Goal: Transaction & Acquisition: Purchase product/service

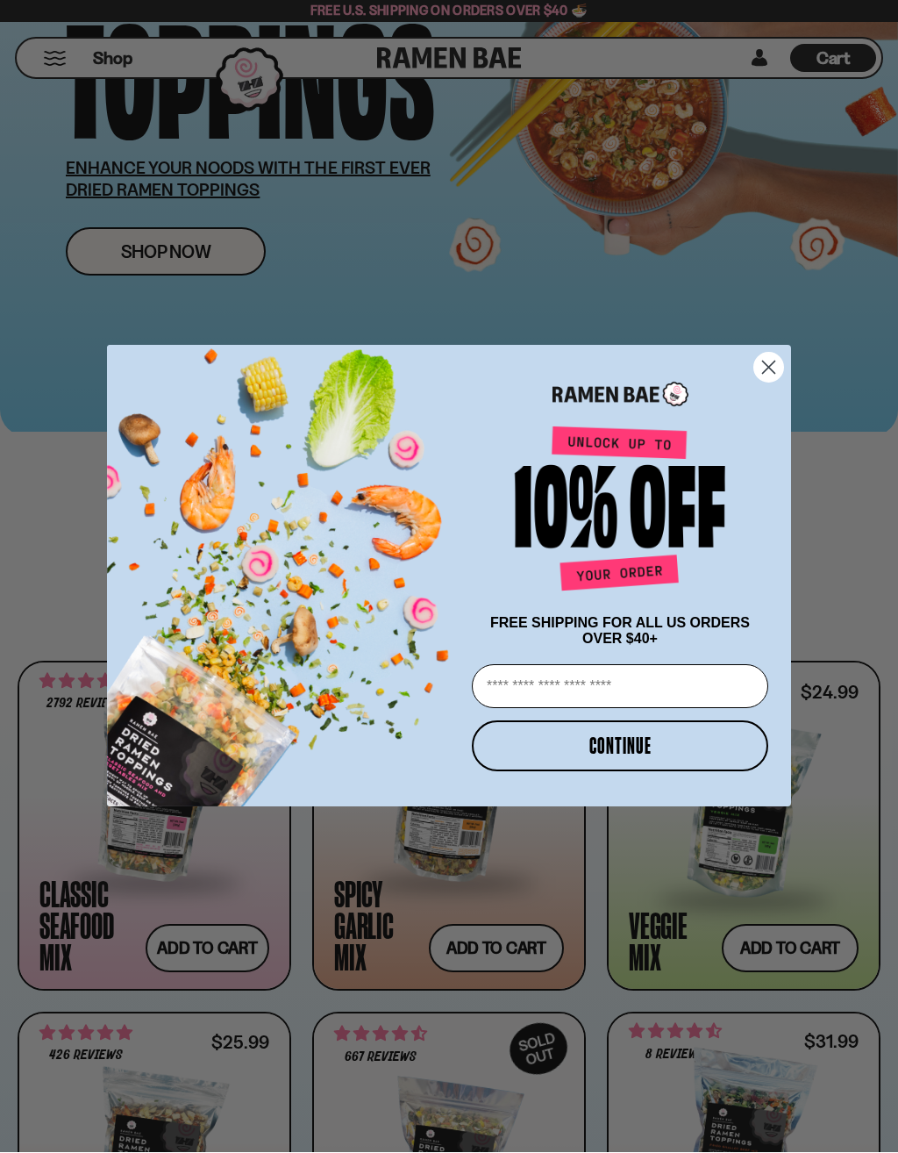
scroll to position [290, 0]
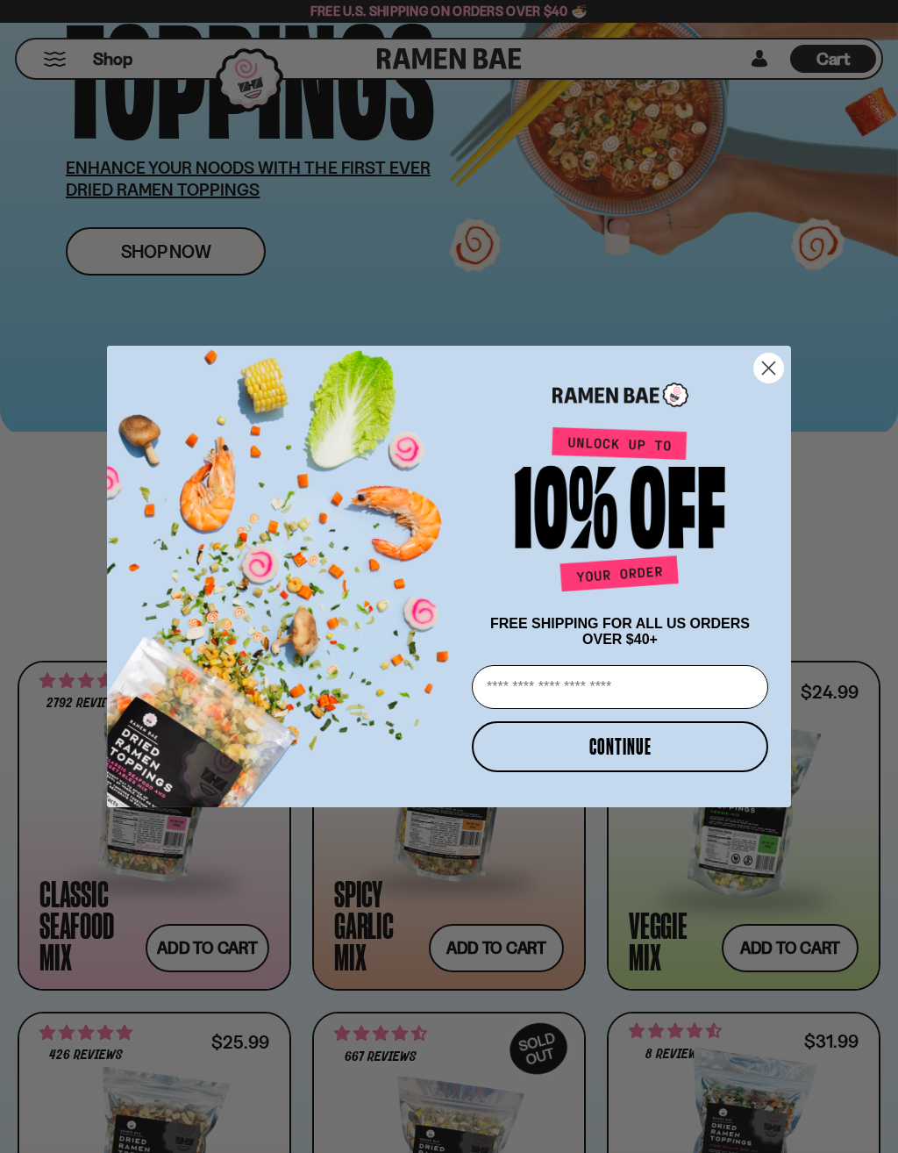
type input "**********"
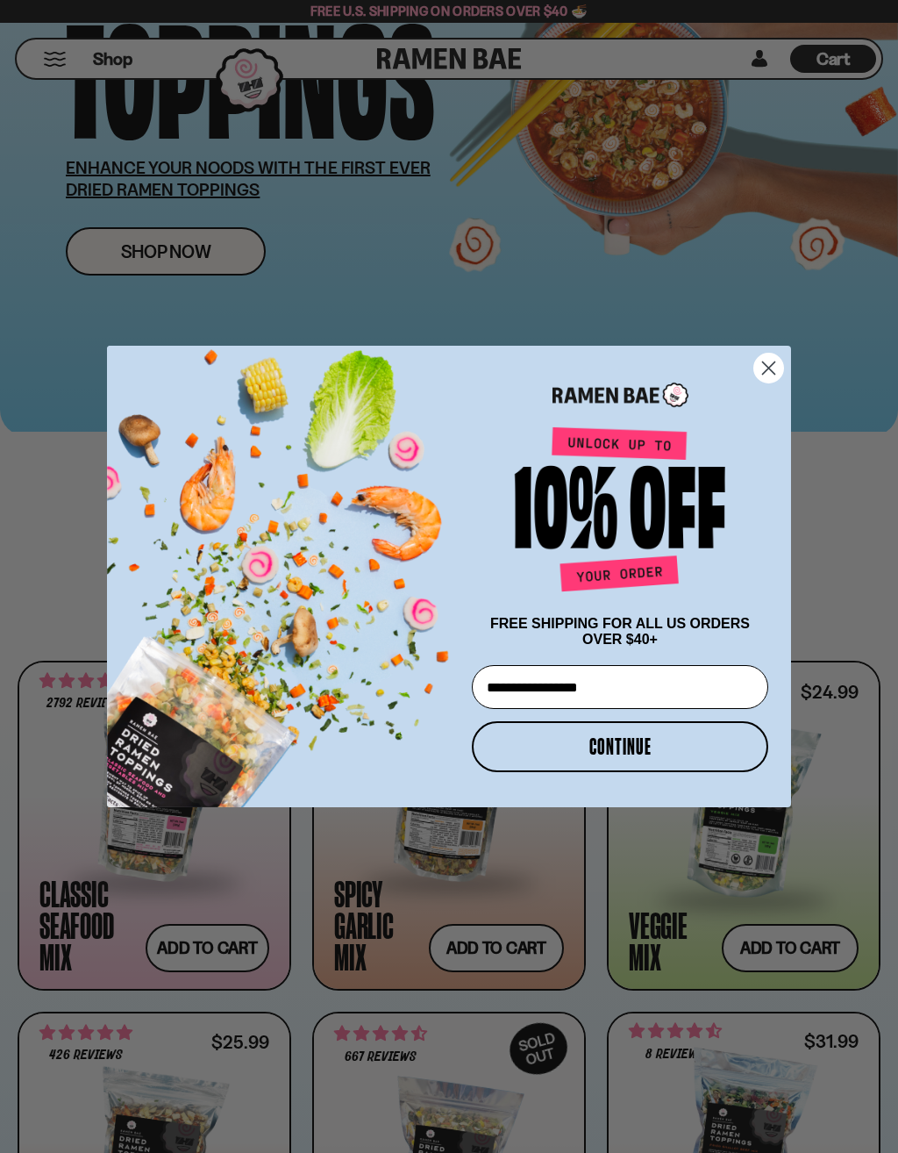
click at [629, 749] on button "CONTINUE" at bounding box center [620, 746] width 297 height 51
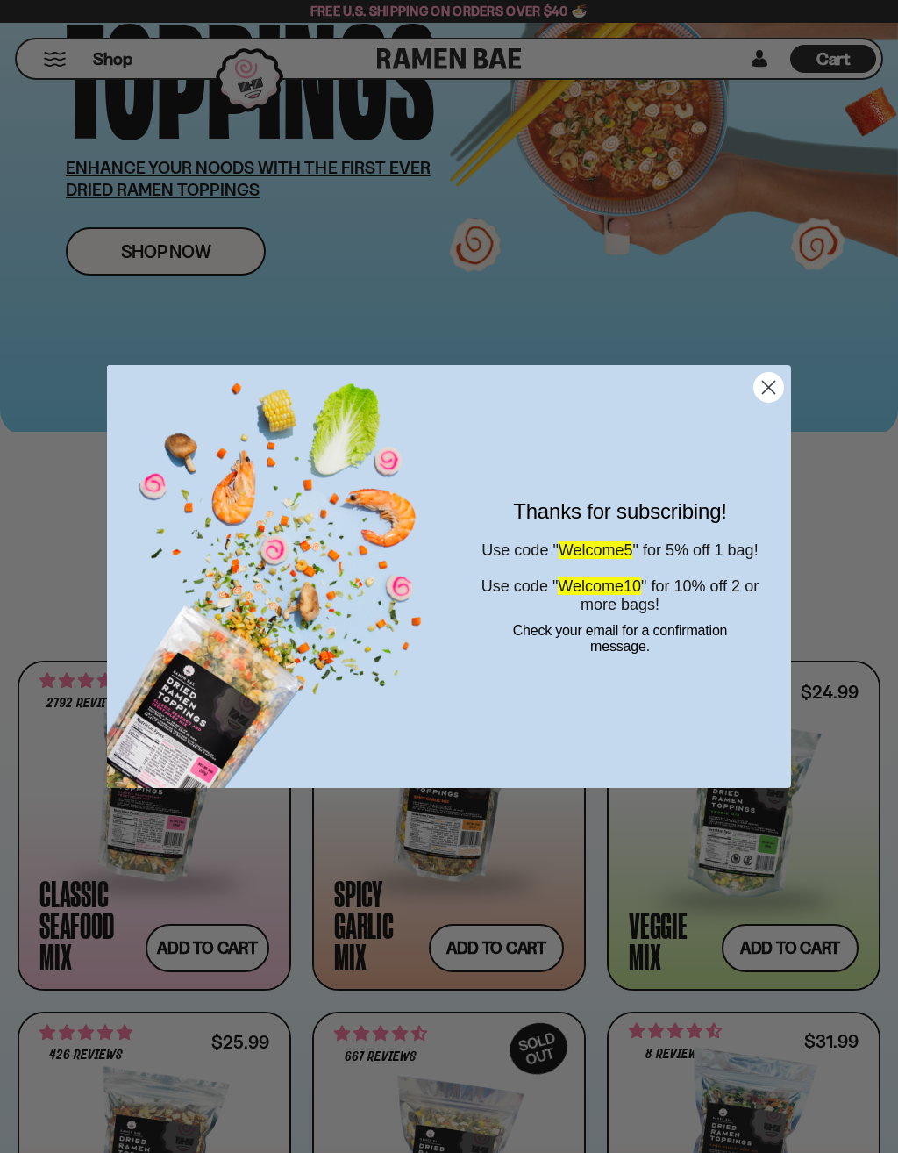
click at [733, 709] on div "Thanks for subscribing! Use code " Welcome5 " for 5% off 1 bag! Use code " Welc…" at bounding box center [611, 577] width 325 height 388
click at [777, 390] on circle "Close dialog" at bounding box center [769, 387] width 29 height 29
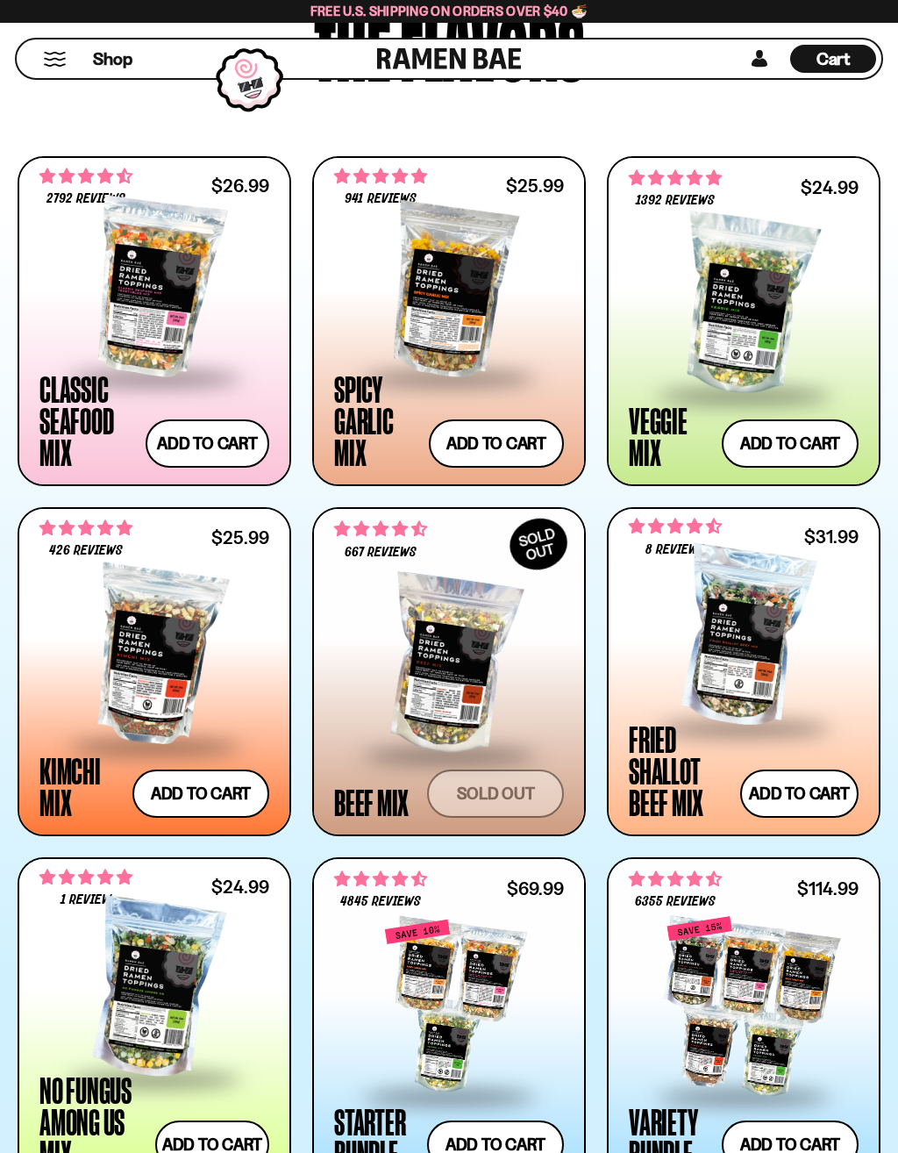
scroll to position [766, 0]
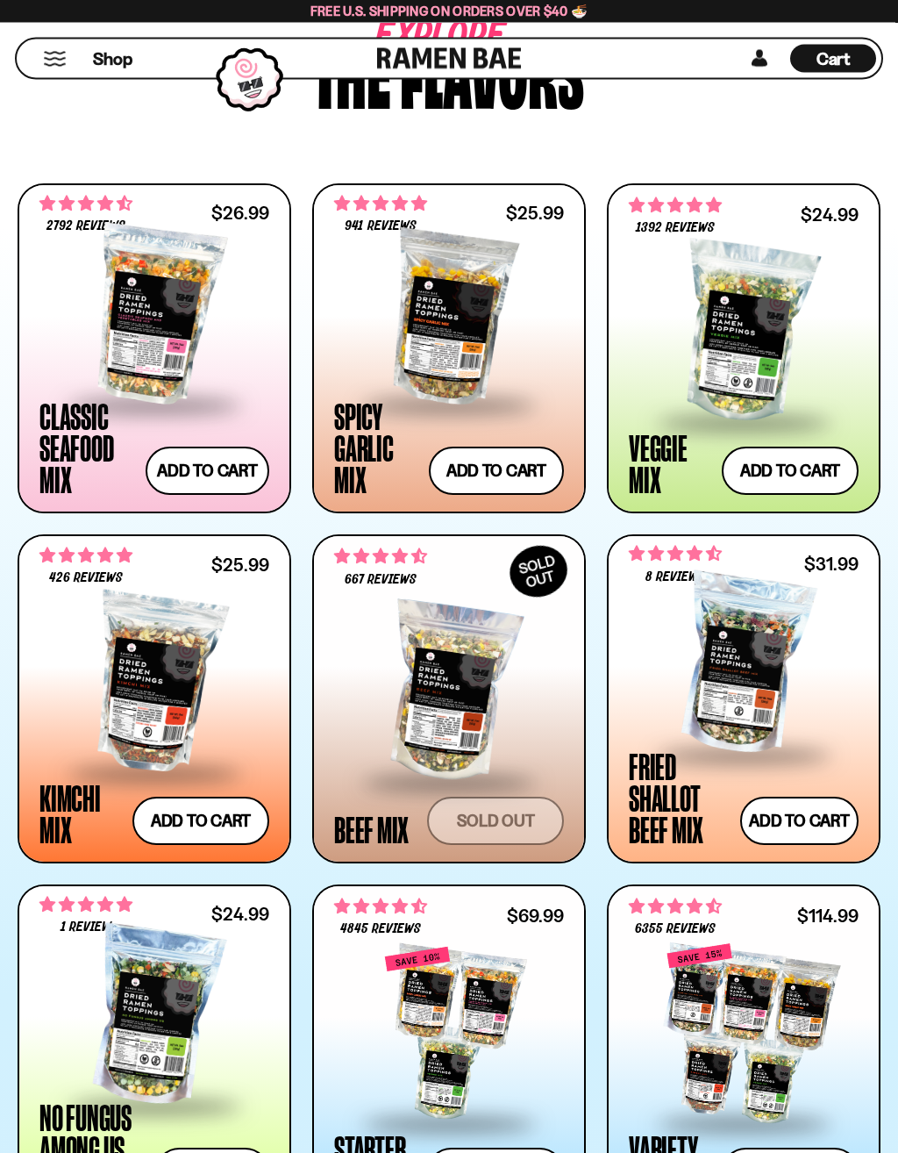
click at [800, 837] on button "Add to cart Add — Regular price $31.99 Regular price Sale price $31.99 Unit pri…" at bounding box center [799, 822] width 118 height 48
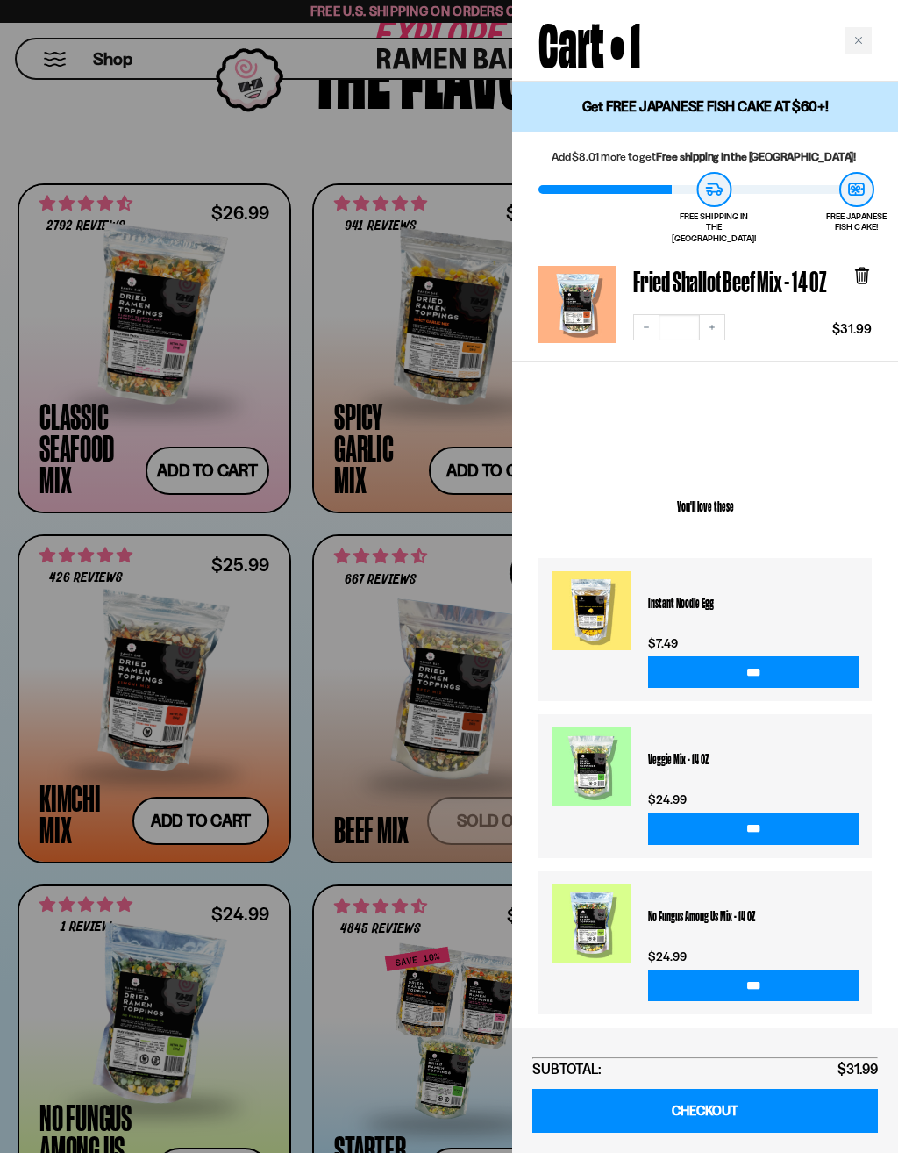
click at [868, 42] on div "Close cart" at bounding box center [859, 40] width 26 height 26
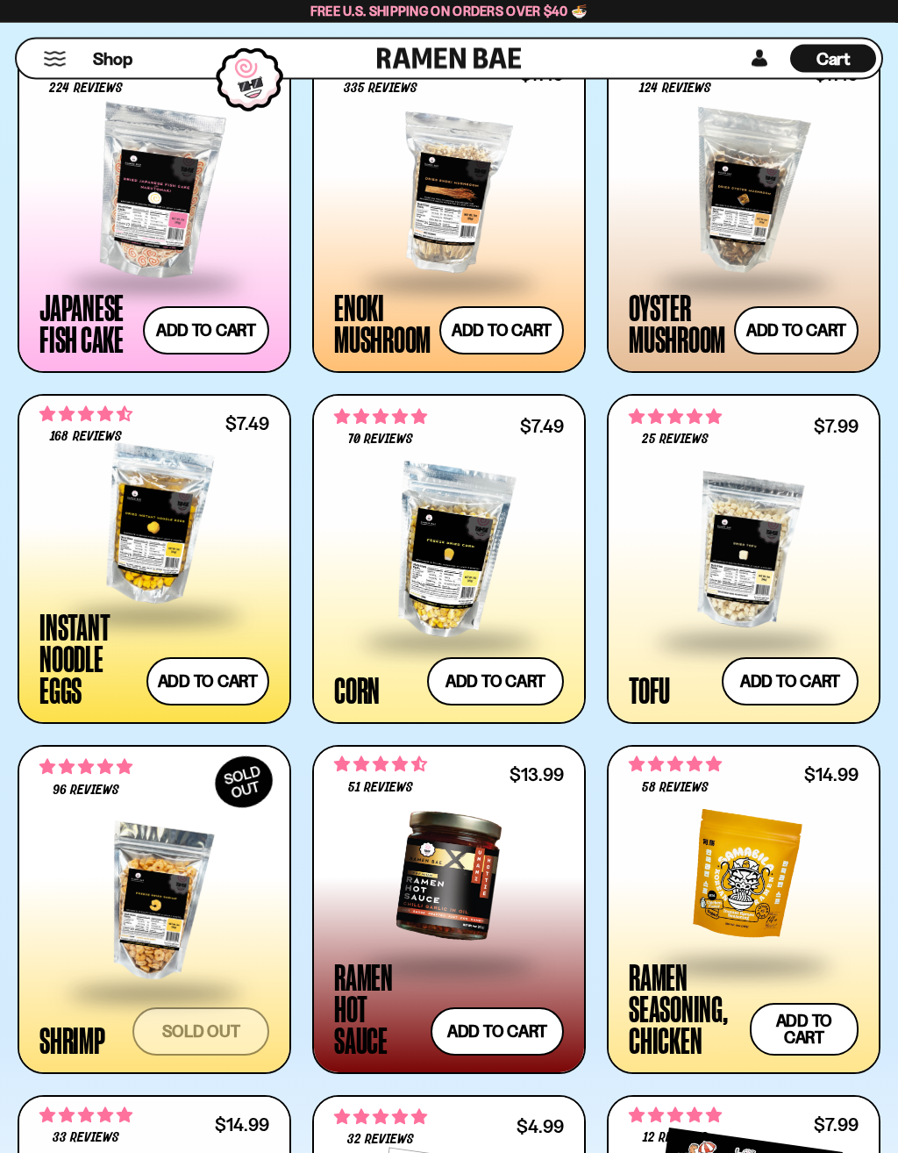
scroll to position [1958, 0]
click at [863, 929] on div "58 reviews $14.99 Ramen Seasoning, Chicken Add to cart Add — Regular price $14.…" at bounding box center [744, 910] width 270 height 326
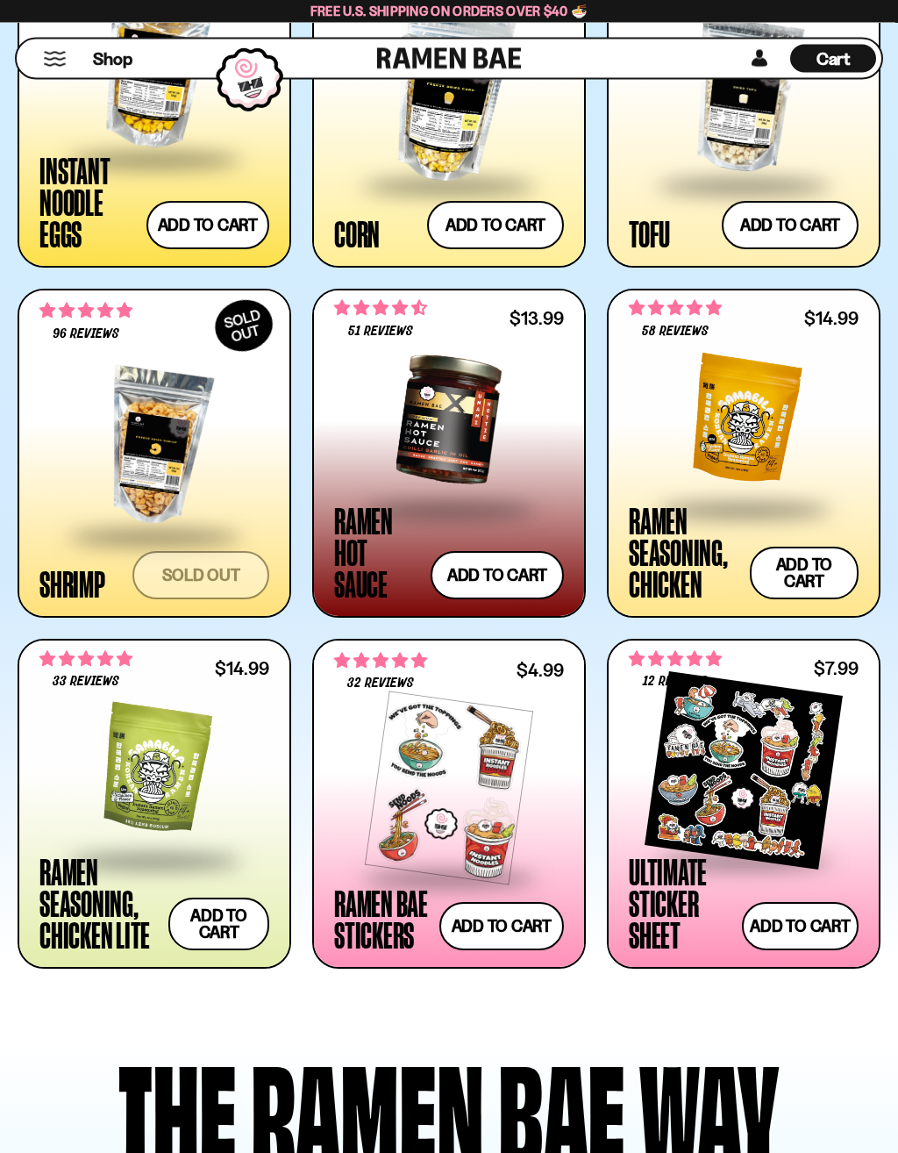
scroll to position [2414, 0]
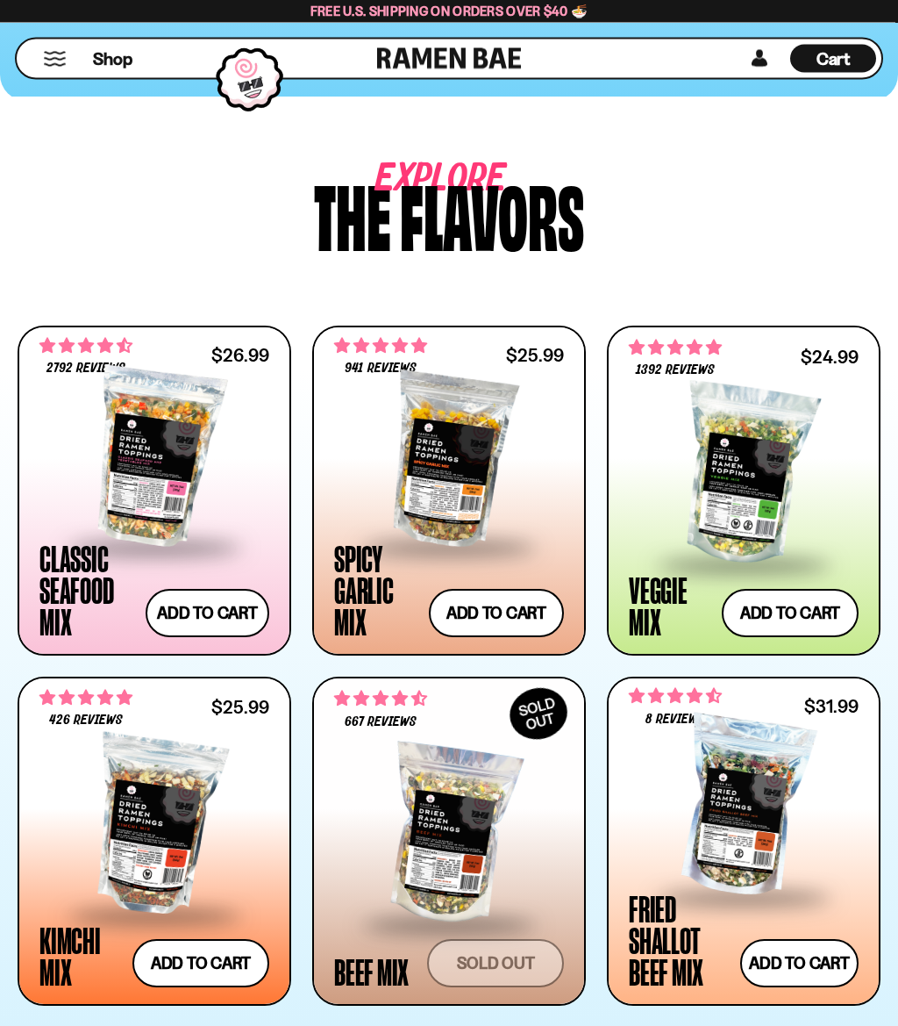
scroll to position [585, 0]
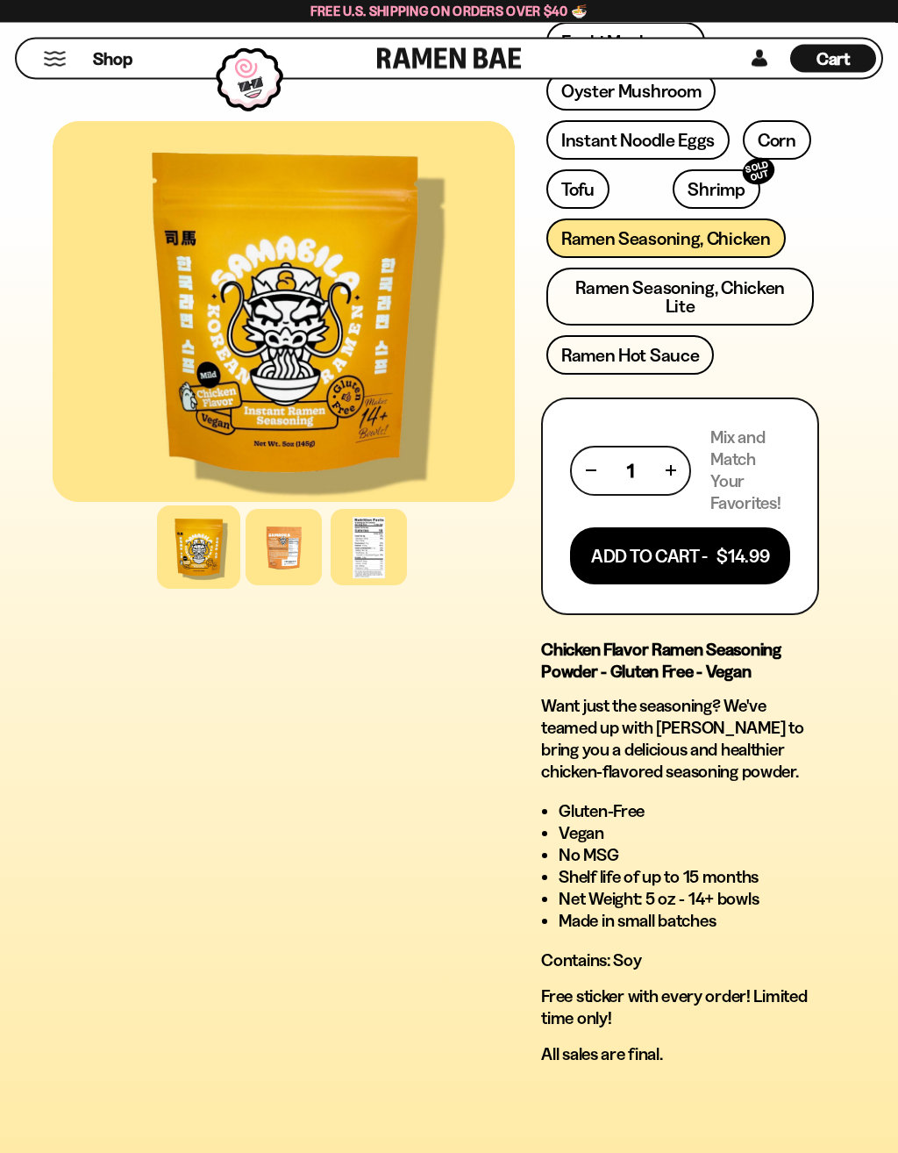
scroll to position [1012, 0]
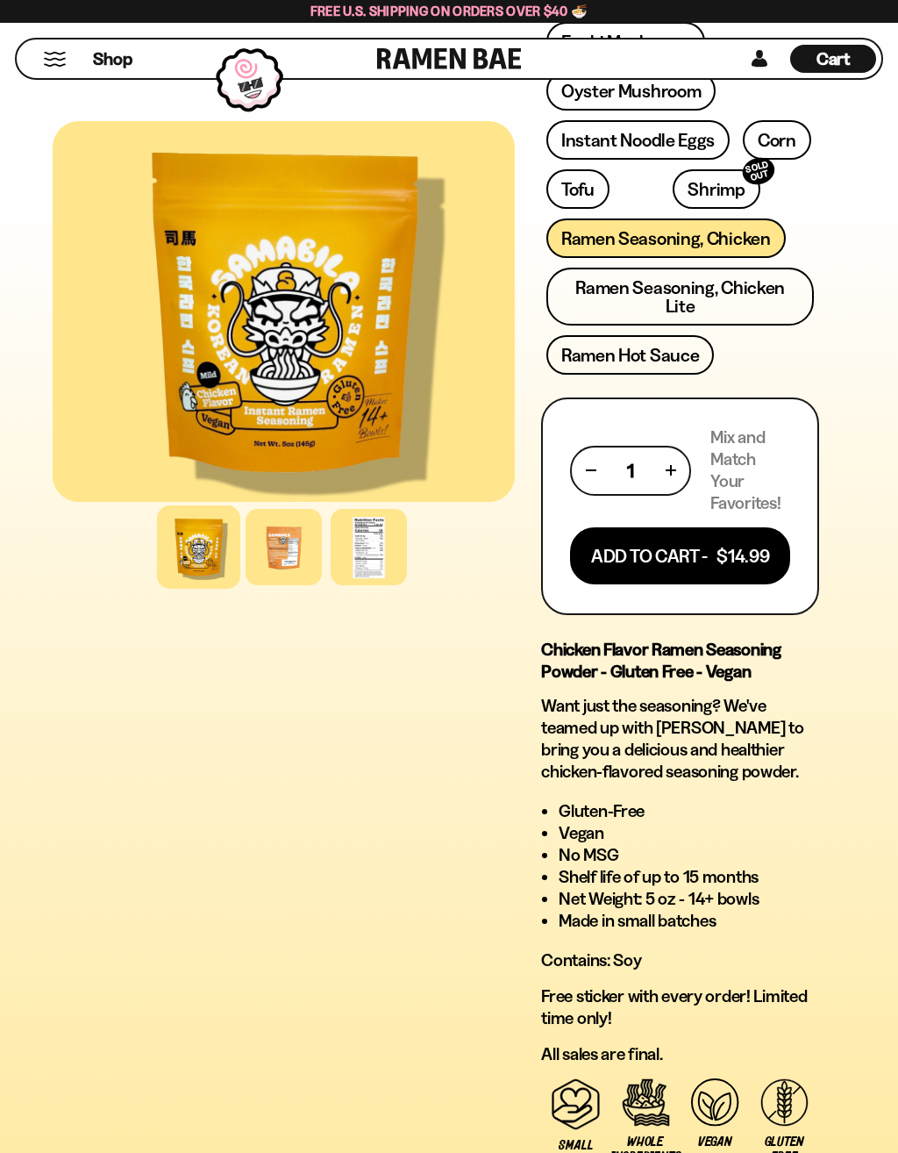
click at [847, 803] on div "FADCB6FD-DFAB-4417-9F21-029242090B77 FADCB6FD-DFAB-4417-9F21-029242090B77 58 re…" at bounding box center [449, 223] width 898 height 2242
click at [394, 915] on div "FADCB6FD-DFAB-4417-9F21-029242090B77 FADCB6FD-DFAB-4417-9F21-029242090B77" at bounding box center [284, 223] width 462 height 2242
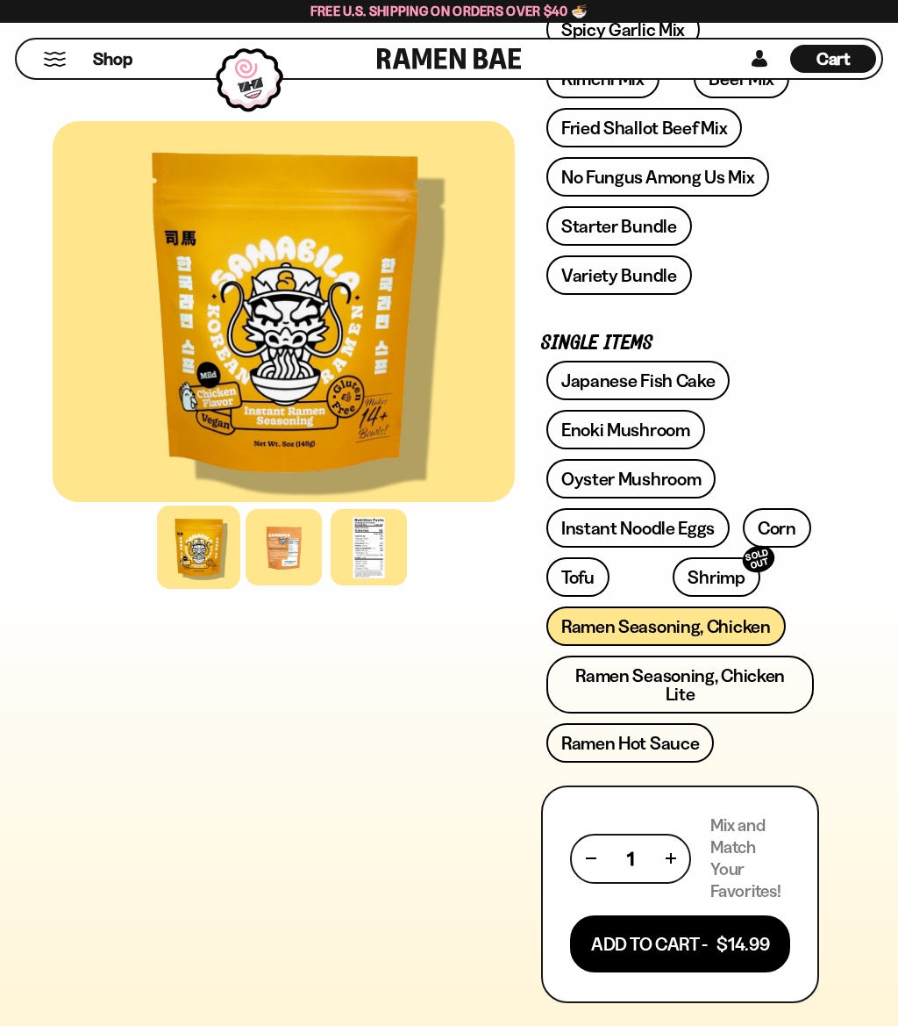
scroll to position [604, 0]
